Goal: Find specific page/section: Find specific page/section

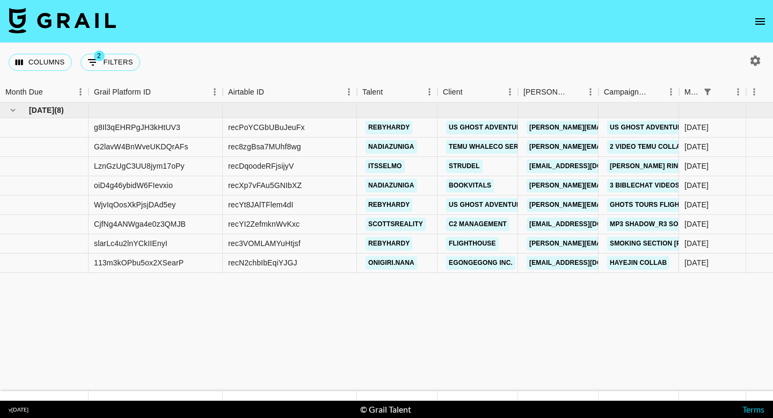
click at [753, 16] on button "open drawer" at bounding box center [760, 21] width 21 height 21
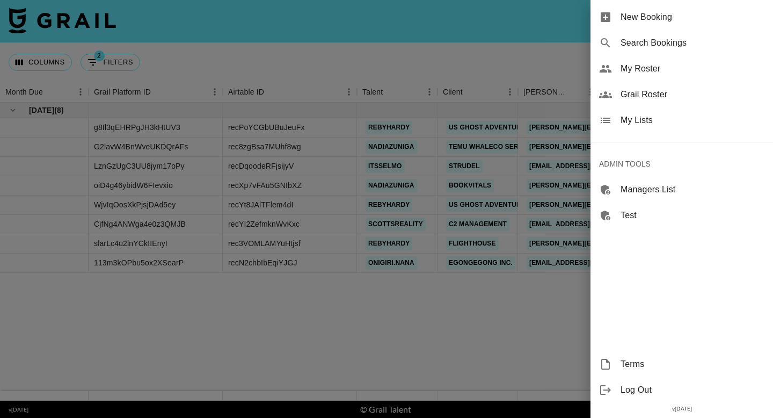
click at [646, 96] on span "Grail Roster" at bounding box center [693, 94] width 144 height 13
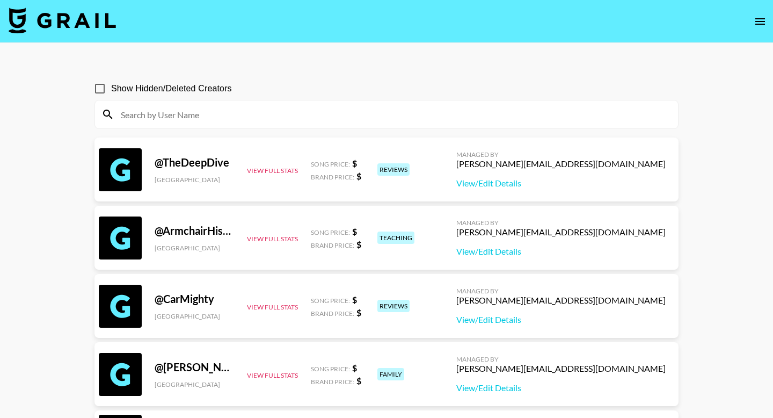
click at [350, 115] on input at bounding box center [393, 114] width 558 height 17
paste input "pizza4alice"
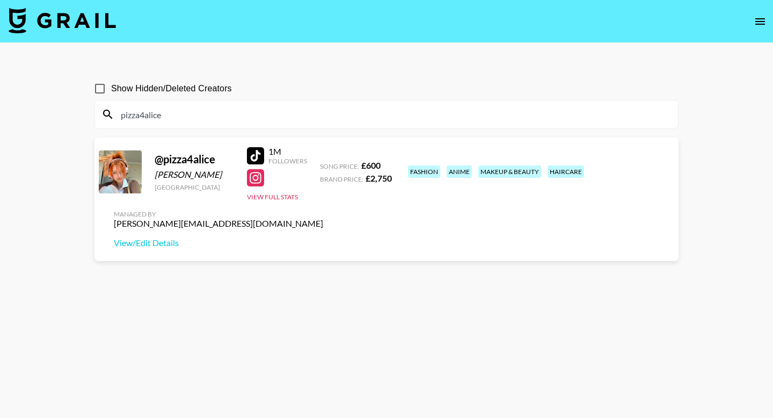
click at [461, 113] on input "pizza4alice" at bounding box center [393, 114] width 558 height 17
paste input "addyharajuku"
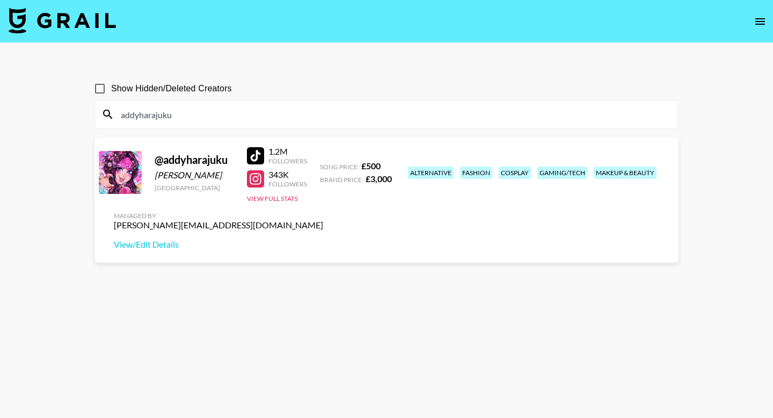
click at [423, 117] on input "addyharajuku" at bounding box center [393, 114] width 558 height 17
paste input "manixbby"
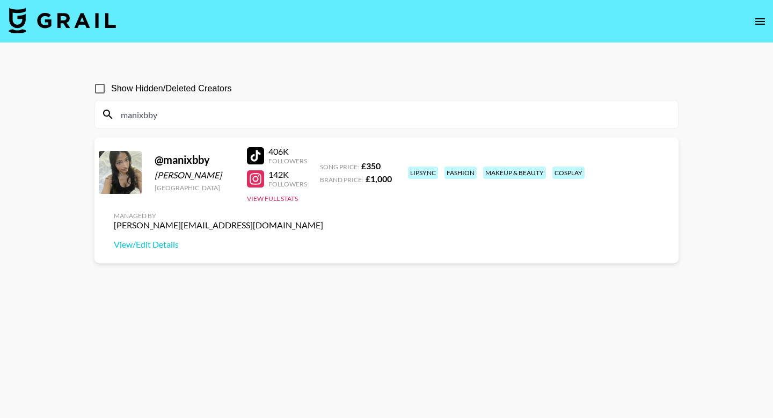
click at [278, 107] on input "manixbby" at bounding box center [393, 114] width 558 height 17
paste input "ganjacookiess"
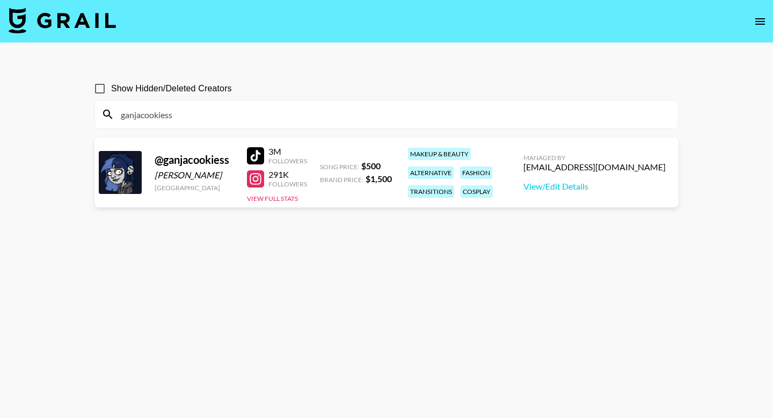
type input "ganjacookiess"
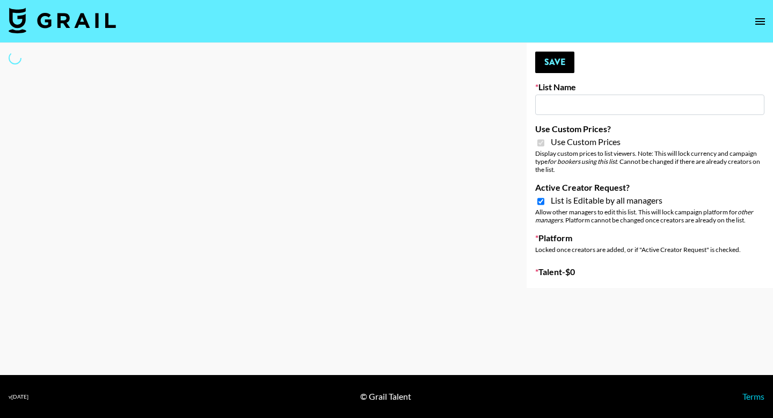
type input "dde"
checkbox input "true"
select select "Brand"
